Goal: Find specific page/section: Find specific page/section

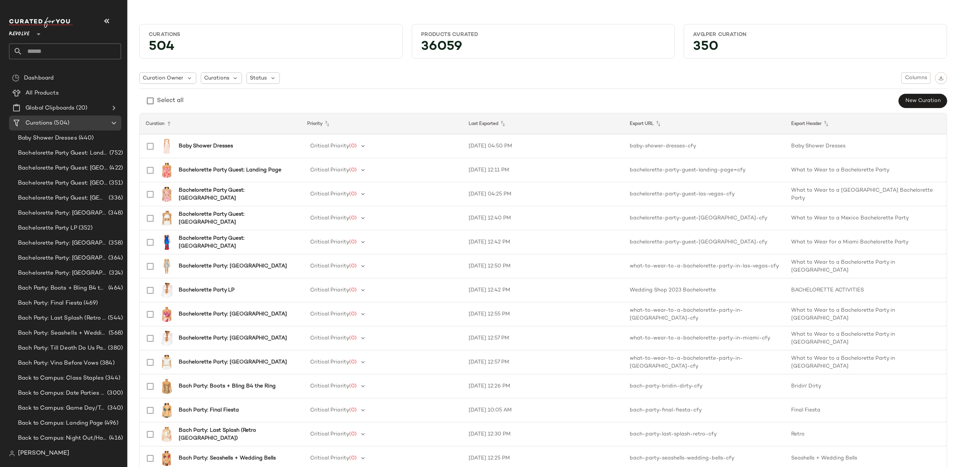
click at [38, 39] on div "Revolve **" at bounding box center [65, 38] width 112 height 42
click at [36, 36] on icon at bounding box center [38, 34] width 9 height 9
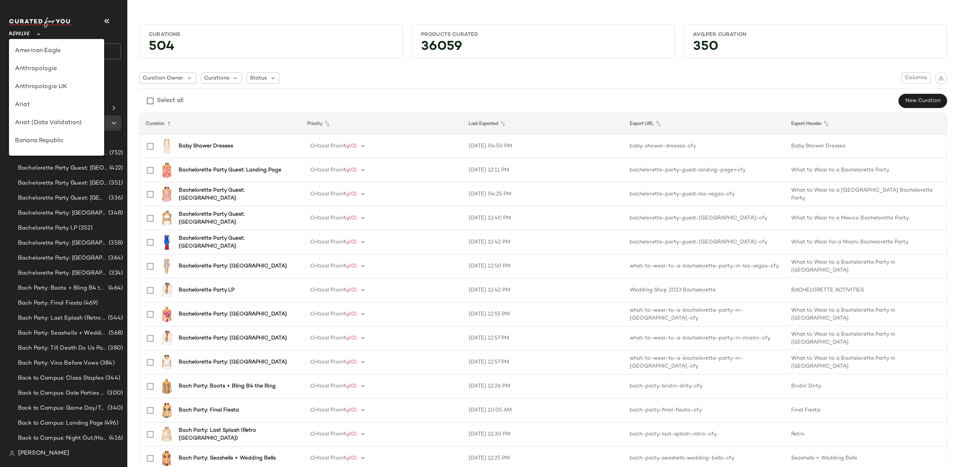
click at [41, 62] on div "Anthropologie" at bounding box center [56, 69] width 95 height 18
type input "**"
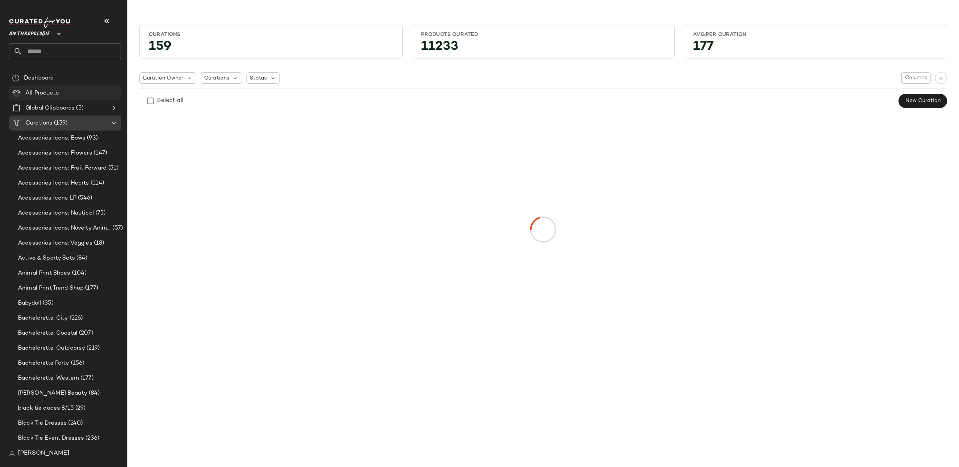
click at [63, 92] on div "All Products" at bounding box center [70, 93] width 95 height 9
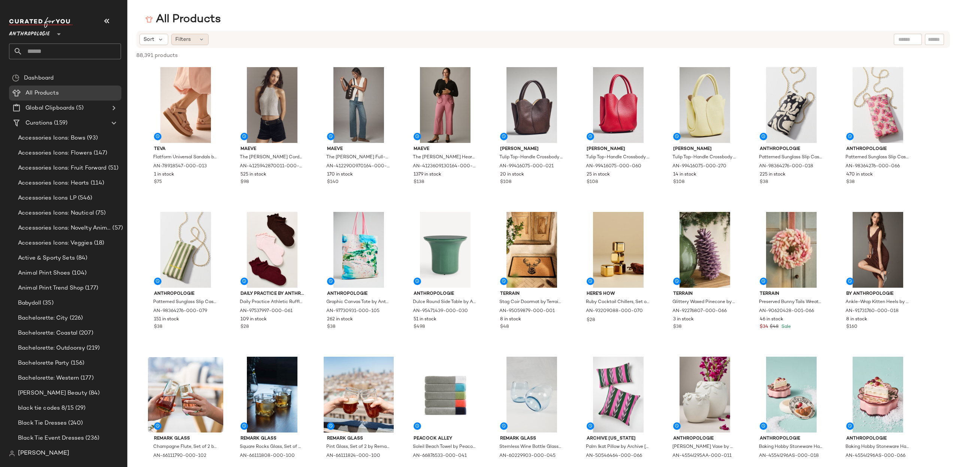
click at [188, 42] on span "Filters" at bounding box center [182, 40] width 15 height 8
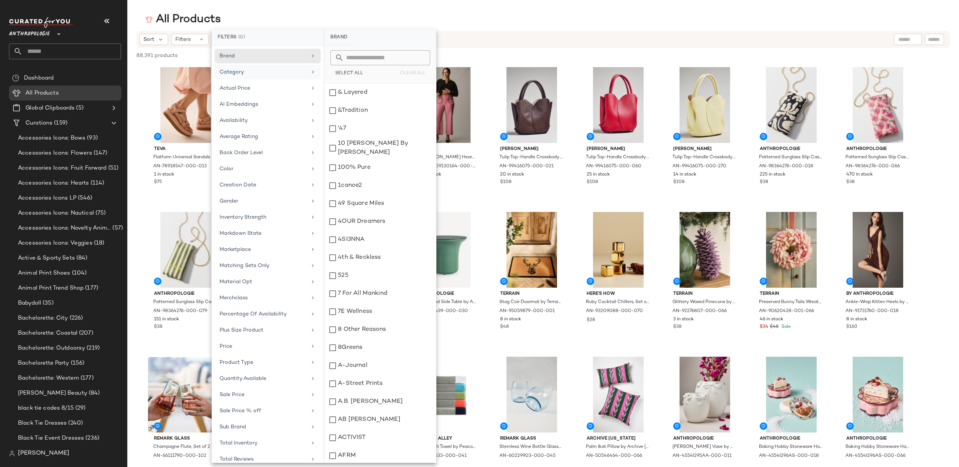
click at [280, 72] on div "Category" at bounding box center [263, 72] width 87 height 8
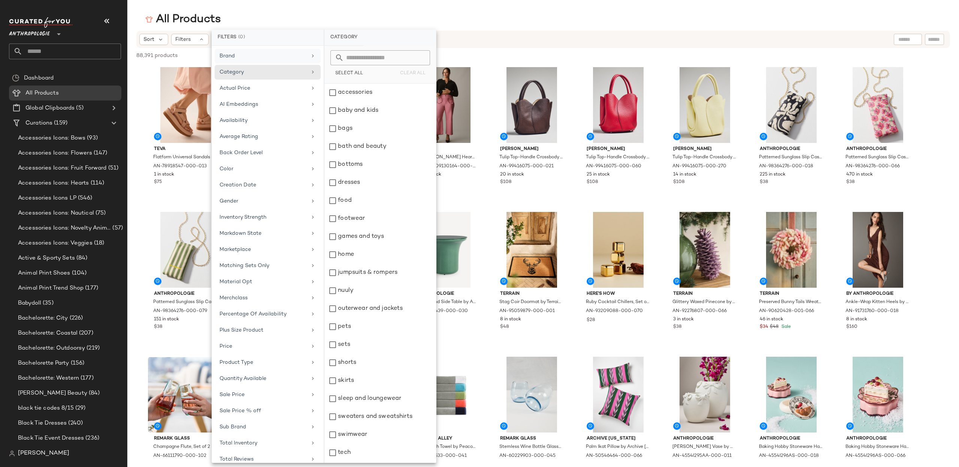
click at [248, 55] on div "Brand" at bounding box center [263, 56] width 87 height 8
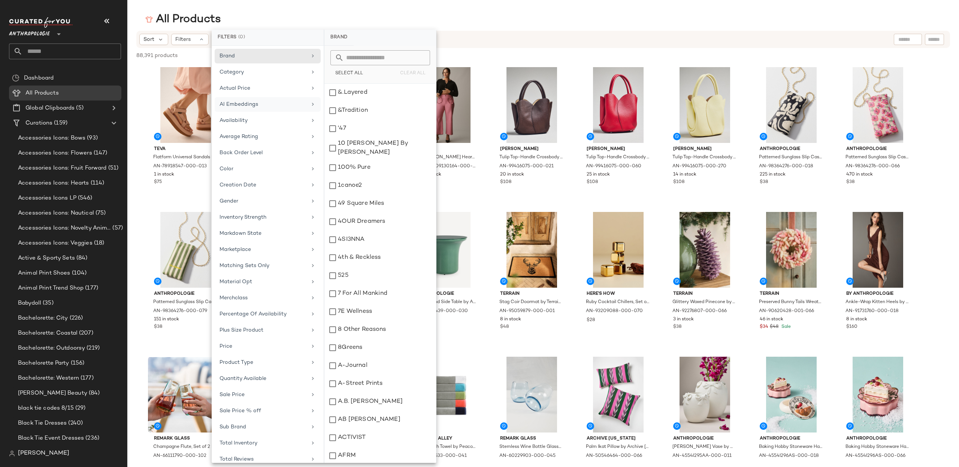
click at [288, 109] on div "AI Embeddings" at bounding box center [268, 104] width 106 height 15
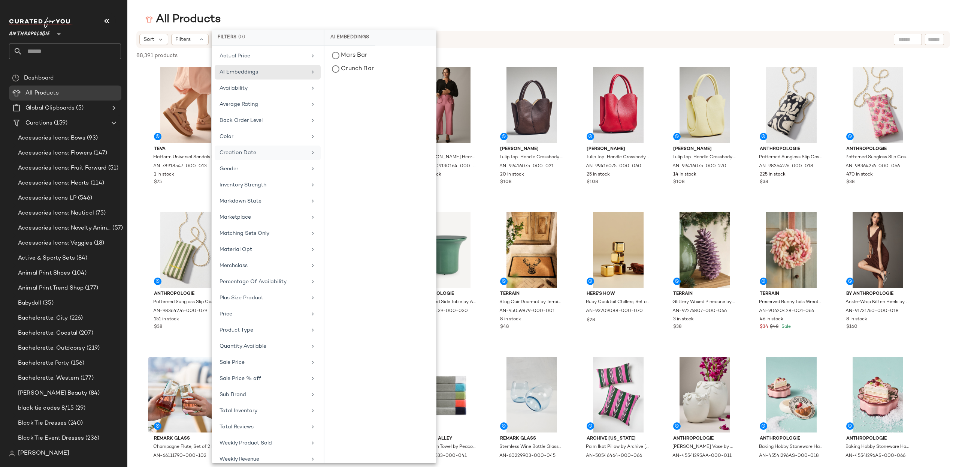
scroll to position [47, 0]
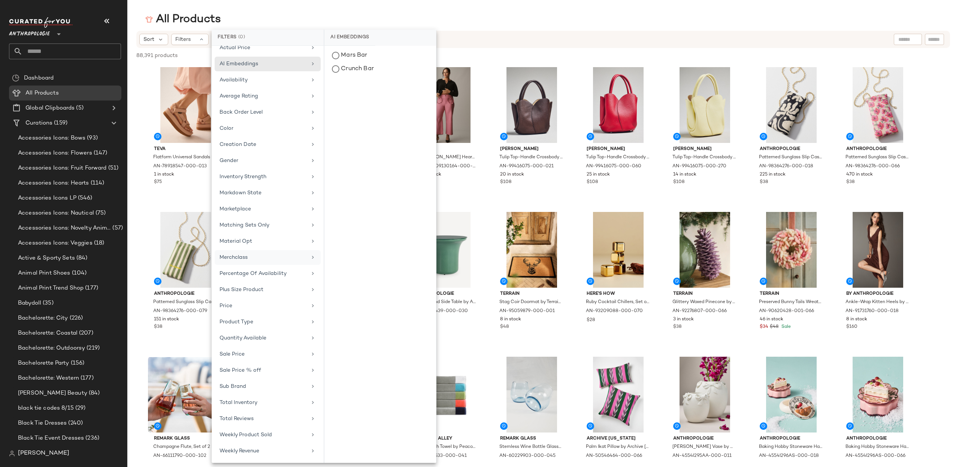
click at [265, 258] on div "Merchclass" at bounding box center [268, 257] width 106 height 15
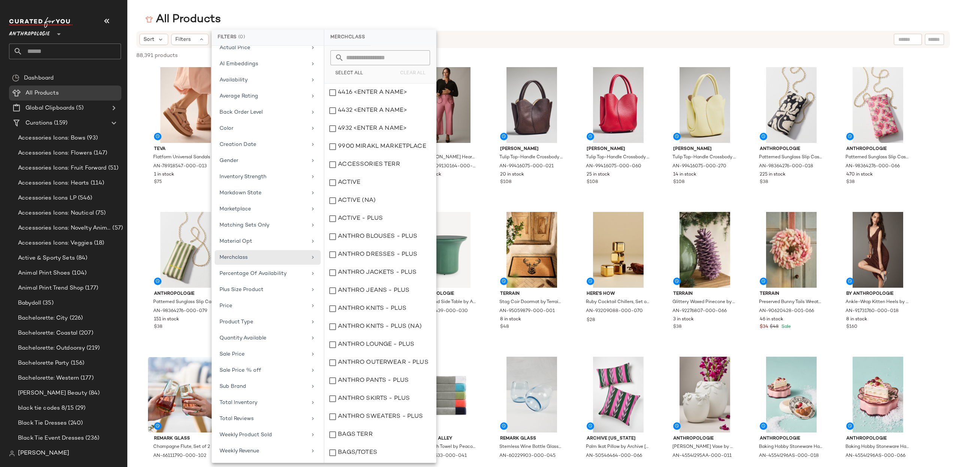
click at [355, 60] on input "text" at bounding box center [385, 57] width 82 height 15
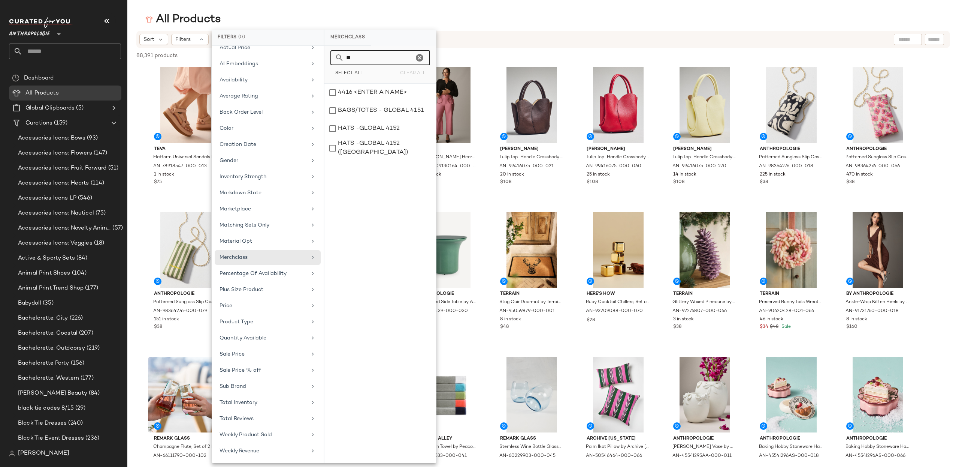
type input "*"
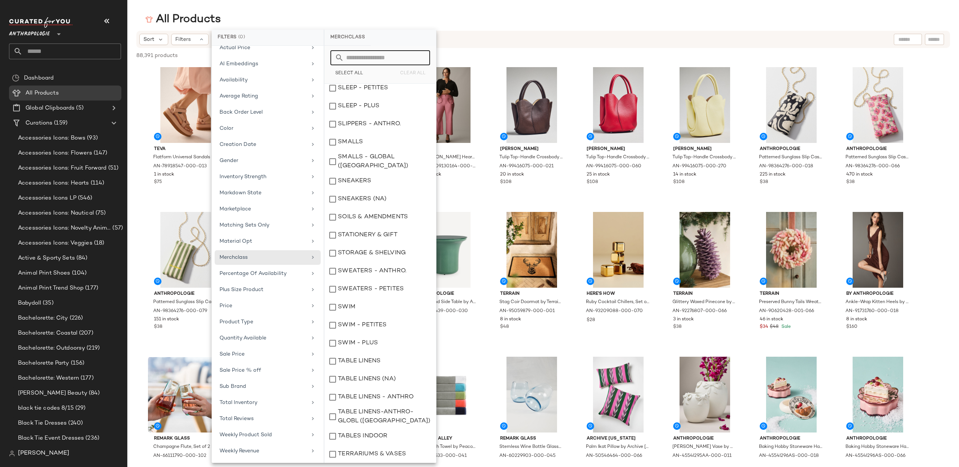
scroll to position [3556, 0]
